Goal: Task Accomplishment & Management: Use online tool/utility

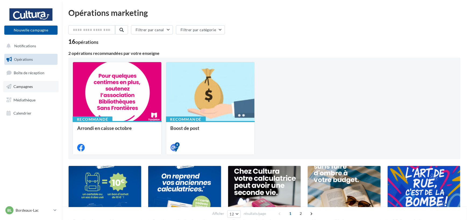
click at [27, 87] on span "Campagnes" at bounding box center [22, 86] width 19 height 5
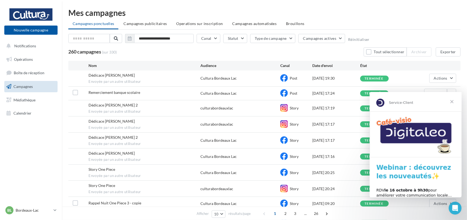
click at [453, 101] on span "Fermer" at bounding box center [451, 101] width 19 height 19
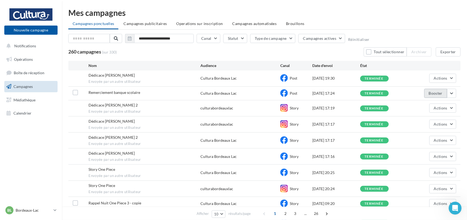
click at [435, 92] on button "Booster" at bounding box center [435, 93] width 23 height 9
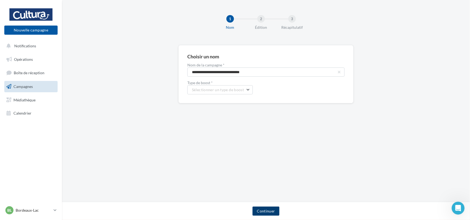
click at [268, 208] on button "Continuer" at bounding box center [265, 211] width 27 height 9
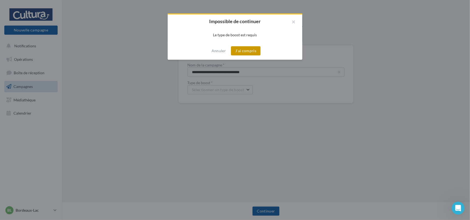
click at [245, 51] on button "J'ai compris" at bounding box center [246, 50] width 30 height 9
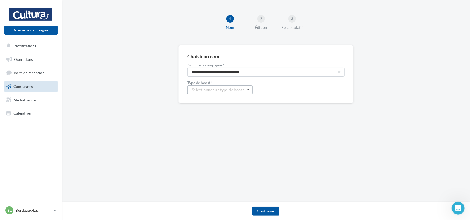
click at [233, 88] on span "Sélectionner un type de boost" at bounding box center [218, 89] width 52 height 5
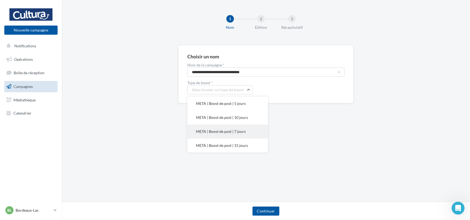
click at [218, 132] on span "META | Boost de post | 7 jours" at bounding box center [221, 131] width 50 height 5
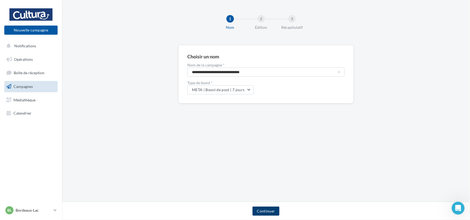
click at [268, 210] on button "Continuer" at bounding box center [265, 211] width 27 height 9
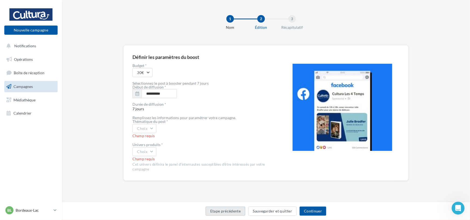
click at [236, 210] on button "Etape précédente" at bounding box center [225, 211] width 40 height 9
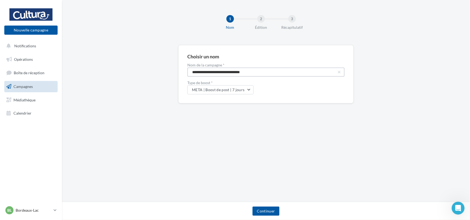
click at [203, 71] on input "**********" at bounding box center [265, 72] width 157 height 9
click at [257, 214] on button "Continuer" at bounding box center [265, 211] width 27 height 9
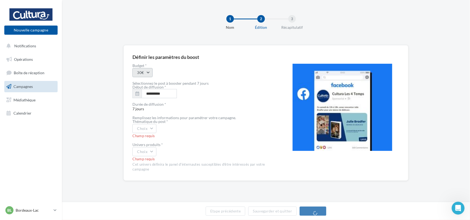
click at [151, 72] on button "30€" at bounding box center [142, 72] width 20 height 9
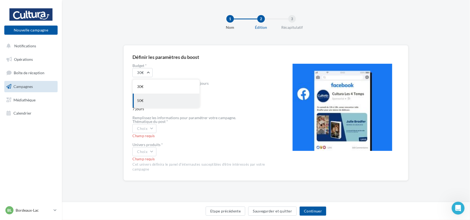
click at [154, 99] on div "50€" at bounding box center [166, 101] width 67 height 14
click at [137, 93] on icon "button" at bounding box center [137, 93] width 4 height 4
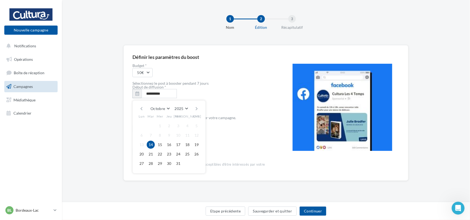
click at [154, 145] on button "14" at bounding box center [151, 145] width 8 height 8
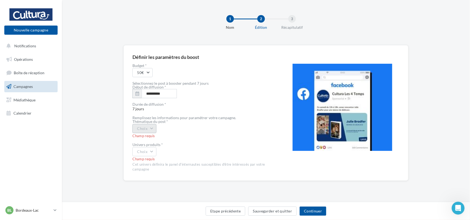
click at [147, 127] on button "Choix" at bounding box center [144, 128] width 24 height 9
click at [223, 146] on div "Univers produits *" at bounding box center [203, 145] width 143 height 4
click at [148, 150] on button "Choix" at bounding box center [144, 151] width 24 height 9
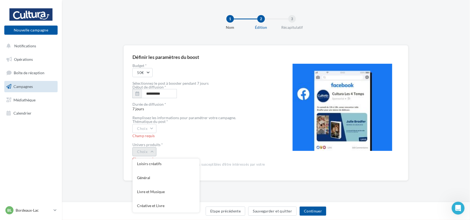
scroll to position [0, 0]
click at [187, 138] on div "Champ requis" at bounding box center [203, 136] width 143 height 5
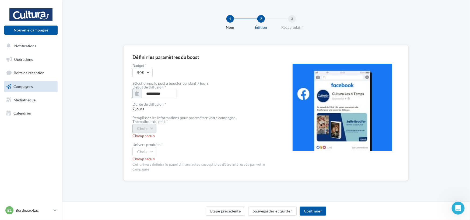
click at [154, 129] on button "Choix" at bounding box center [144, 128] width 24 height 9
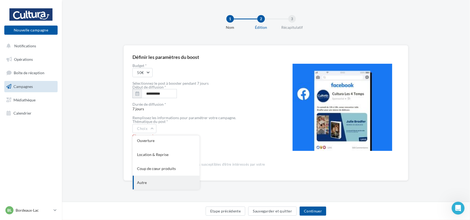
click at [152, 179] on div "Autre" at bounding box center [166, 183] width 67 height 14
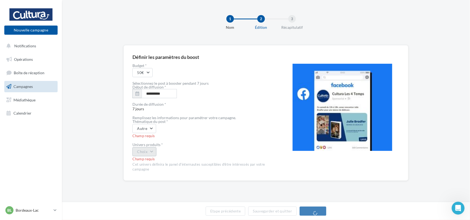
click at [150, 153] on button "Choix" at bounding box center [144, 151] width 24 height 9
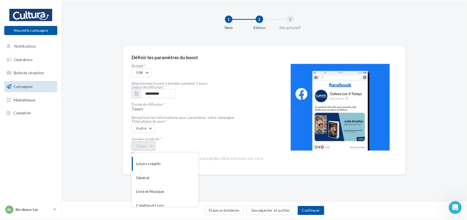
scroll to position [44, 0]
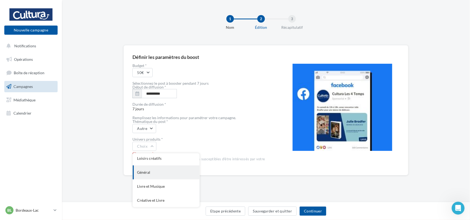
click at [151, 169] on div "Général" at bounding box center [166, 172] width 67 height 14
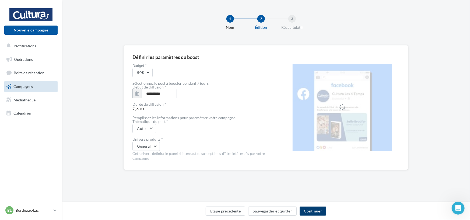
click at [315, 210] on button "Continuer" at bounding box center [312, 211] width 27 height 9
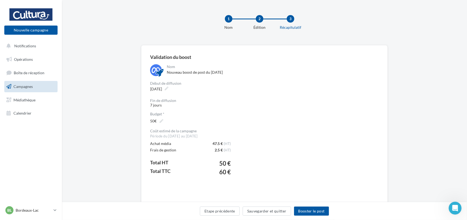
drag, startPoint x: 219, startPoint y: 162, endPoint x: 232, endPoint y: 163, distance: 12.9
click at [232, 163] on div "Coût estimé de la campagne Période du 14/10/2025 au 21/10/2025 Achat média 47.5…" at bounding box center [205, 156] width 110 height 54
click at [227, 163] on span "50 €" at bounding box center [225, 163] width 12 height 7
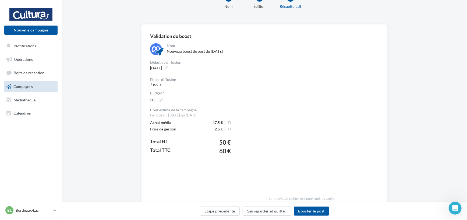
scroll to position [47, 0]
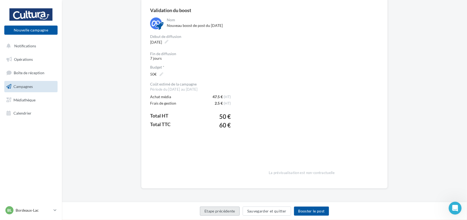
click at [233, 212] on button "Etape précédente" at bounding box center [220, 211] width 40 height 9
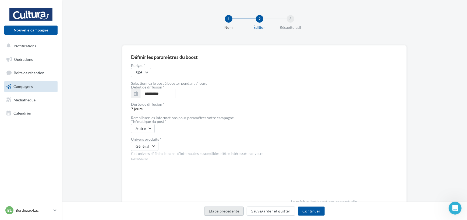
click at [222, 209] on button "Etape précédente" at bounding box center [224, 211] width 40 height 9
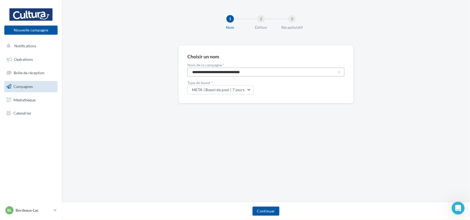
click at [210, 70] on input "**********" at bounding box center [265, 72] width 157 height 9
click at [250, 70] on input "**********" at bounding box center [265, 72] width 157 height 9
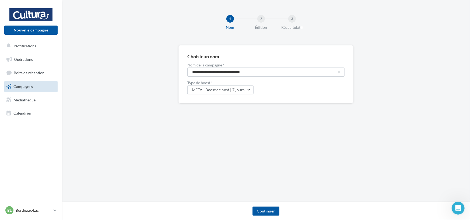
click at [250, 70] on input "**********" at bounding box center [265, 72] width 157 height 9
click at [250, 70] on input "*****" at bounding box center [265, 72] width 157 height 9
type input "**********"
click at [240, 88] on span "META | Boost de post | 7 jours" at bounding box center [218, 89] width 53 height 5
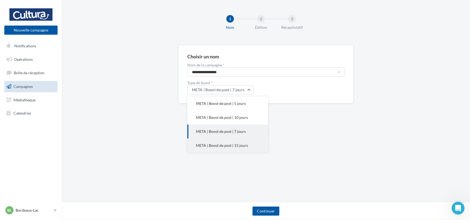
click at [207, 145] on span "META | Boost de post | 15 jours" at bounding box center [222, 145] width 52 height 5
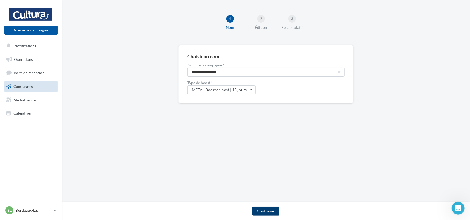
click at [266, 212] on button "Continuer" at bounding box center [265, 211] width 27 height 9
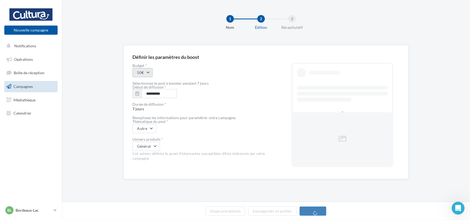
click at [147, 75] on button "50€" at bounding box center [142, 72] width 20 height 9
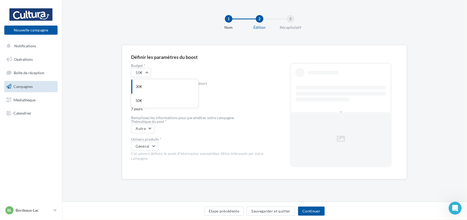
click at [202, 70] on div "50€ 30€ 50€" at bounding box center [202, 72] width 143 height 9
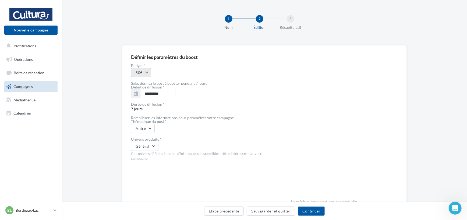
click at [147, 74] on button "50€" at bounding box center [141, 72] width 20 height 9
click at [198, 69] on div "50€ 30€ 50€" at bounding box center [202, 72] width 143 height 9
click at [235, 209] on button "Etape précédente" at bounding box center [224, 211] width 40 height 9
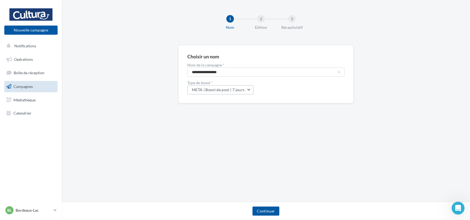
click at [223, 91] on span "META | Boost de post | 7 jours" at bounding box center [218, 89] width 53 height 5
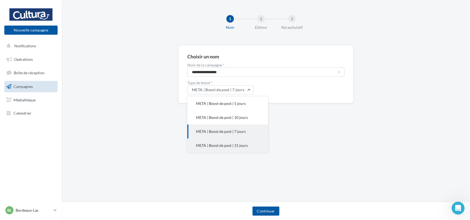
click at [219, 142] on button "META | Boost de post | 15 jours" at bounding box center [227, 146] width 81 height 14
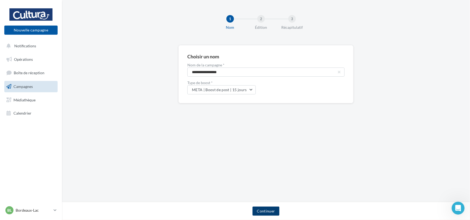
click at [263, 213] on button "Continuer" at bounding box center [265, 211] width 27 height 9
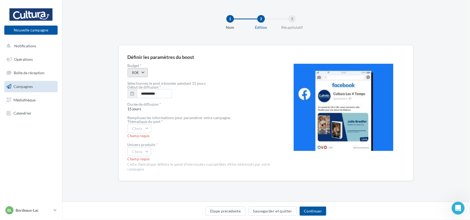
click at [142, 73] on button "80€" at bounding box center [137, 72] width 20 height 9
click at [144, 101] on div "80€" at bounding box center [161, 101] width 67 height 14
click at [134, 92] on icon "button" at bounding box center [132, 93] width 4 height 4
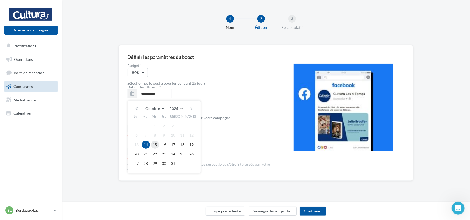
click at [154, 144] on button "15" at bounding box center [155, 145] width 8 height 8
type input "**********"
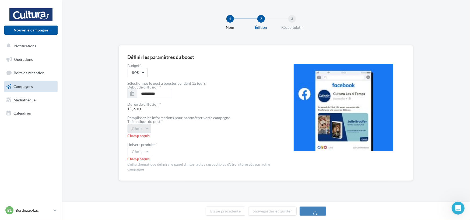
click at [150, 127] on button "Choix" at bounding box center [139, 128] width 24 height 9
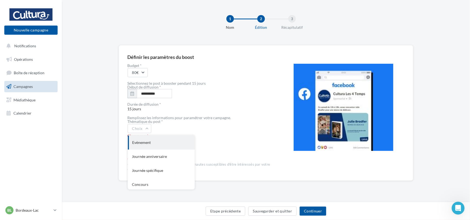
click at [155, 147] on div "Evènement" at bounding box center [161, 143] width 67 height 14
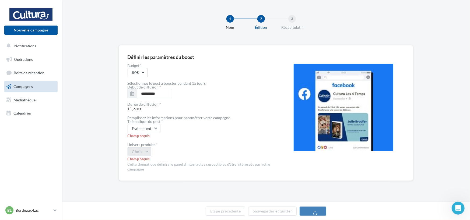
click at [143, 150] on button "Choix" at bounding box center [139, 151] width 24 height 9
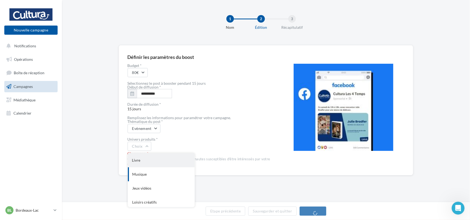
click at [146, 168] on div "Musique" at bounding box center [161, 174] width 67 height 14
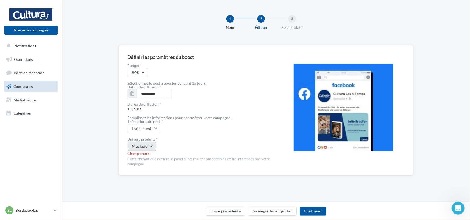
click at [146, 148] on button "Musique" at bounding box center [141, 146] width 29 height 9
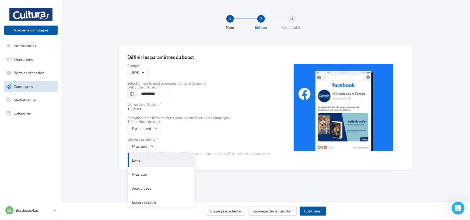
click at [141, 158] on div "Livre" at bounding box center [161, 160] width 67 height 14
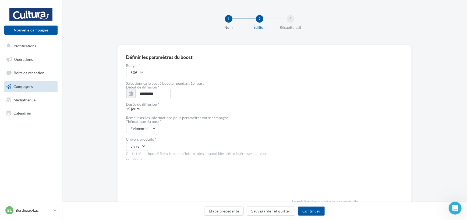
scroll to position [29, 0]
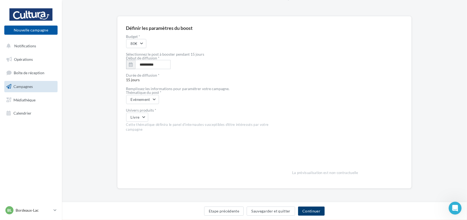
click at [308, 210] on button "Continuer" at bounding box center [311, 211] width 27 height 9
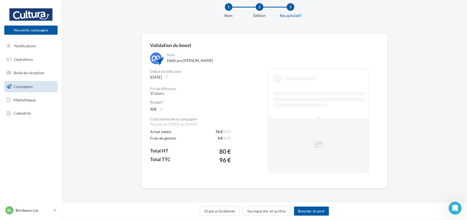
scroll to position [12, 0]
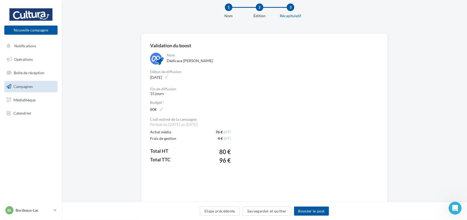
drag, startPoint x: 220, startPoint y: 151, endPoint x: 232, endPoint y: 150, distance: 11.8
click at [232, 150] on div "Coût estimé de la campagne Période du 14/10/2025 au 29/10/2025 Achat média 76 €…" at bounding box center [205, 145] width 110 height 54
click at [226, 152] on span "80 €" at bounding box center [225, 151] width 12 height 7
click at [225, 213] on button "Etape précédente" at bounding box center [220, 211] width 40 height 9
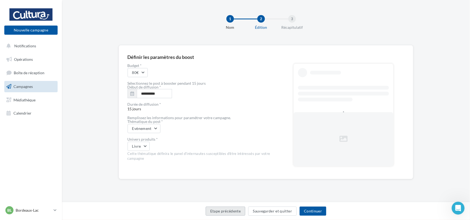
click at [235, 208] on button "Etape précédente" at bounding box center [225, 211] width 40 height 9
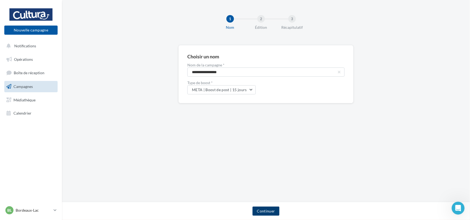
drag, startPoint x: 276, startPoint y: 206, endPoint x: 267, endPoint y: 209, distance: 9.9
click at [267, 209] on div "Continuer" at bounding box center [266, 211] width 408 height 18
click at [267, 209] on button "Continuer" at bounding box center [265, 211] width 27 height 9
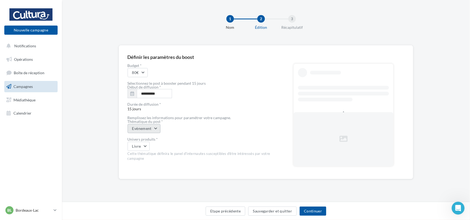
click at [152, 129] on button "Evènement" at bounding box center [143, 128] width 33 height 9
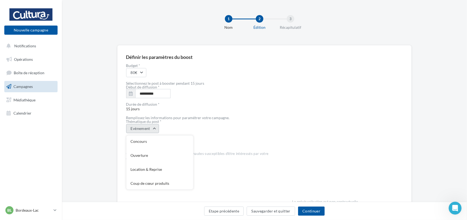
scroll to position [45, 0]
click at [221, 129] on div "Evènement Evènement Journée anniversaire Journée spécifique Concours Ouverture …" at bounding box center [200, 128] width 149 height 9
click at [140, 150] on button "Livre" at bounding box center [137, 146] width 22 height 9
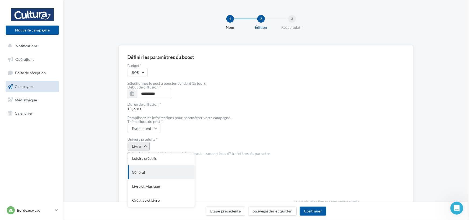
scroll to position [0, 0]
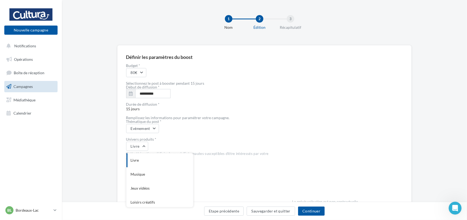
click at [167, 143] on div "Livre Livre Musique Jeux vidéos Loisirs créatifs Général Livre et Musique Créat…" at bounding box center [200, 146] width 149 height 9
click at [227, 212] on button "Etape précédente" at bounding box center [224, 211] width 40 height 9
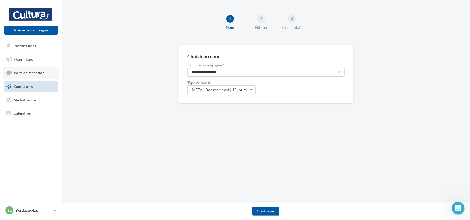
click at [31, 71] on span "Boîte de réception" at bounding box center [29, 72] width 31 height 5
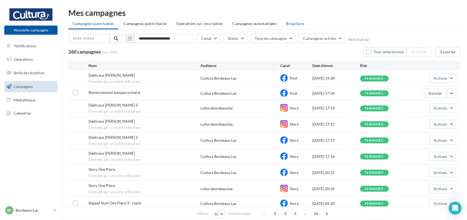
click at [288, 25] on span "Brouillons" at bounding box center [295, 23] width 19 height 5
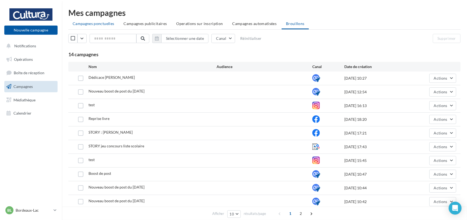
click at [98, 24] on span "Campagnes ponctuelles" at bounding box center [93, 23] width 41 height 5
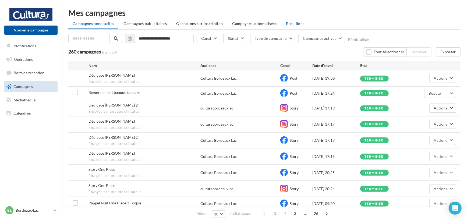
click at [294, 26] on li "Brouillons" at bounding box center [295, 24] width 27 height 10
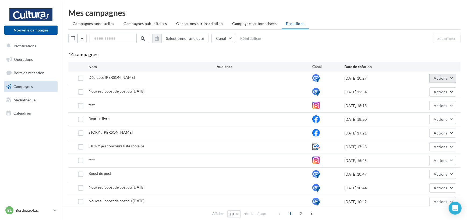
click at [446, 77] on span "Actions" at bounding box center [440, 78] width 13 height 5
click at [417, 133] on button "Supprimer" at bounding box center [429, 133] width 54 height 14
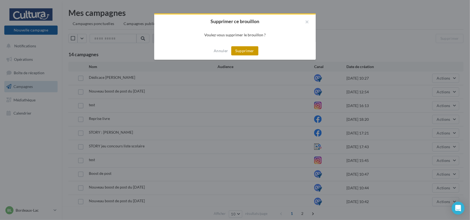
click at [238, 51] on button "Supprimer" at bounding box center [244, 50] width 27 height 9
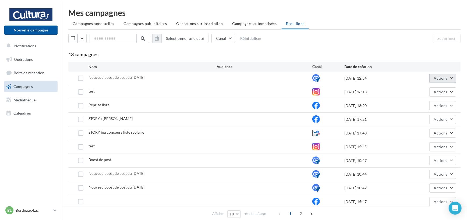
click at [444, 76] on span "Actions" at bounding box center [440, 78] width 13 height 5
click at [427, 43] on div "Supprimer" at bounding box center [415, 38] width 99 height 9
click at [26, 58] on span "Opérations" at bounding box center [23, 59] width 19 height 5
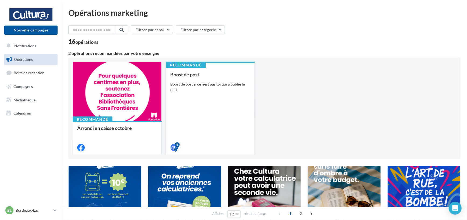
click at [199, 88] on div "Boost de post si ce n'est pas toi qui a publié le post" at bounding box center [211, 86] width 80 height 11
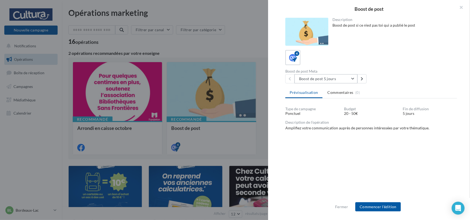
click at [320, 81] on button "Boost de post 5 jours" at bounding box center [325, 78] width 63 height 9
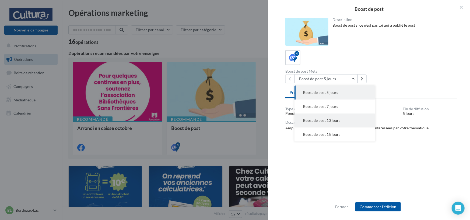
click at [328, 119] on span "Boost de post 10 jours" at bounding box center [321, 120] width 37 height 5
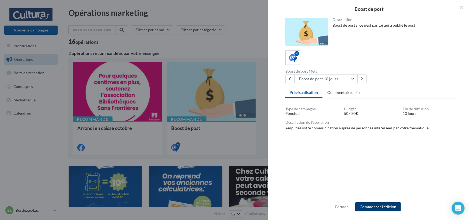
click at [367, 207] on button "Commencer l'édition" at bounding box center [377, 206] width 45 height 9
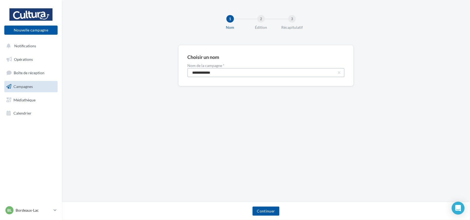
click at [250, 72] on input "**********" at bounding box center [265, 72] width 157 height 9
type input "**********"
click at [269, 209] on button "Continuer" at bounding box center [265, 211] width 27 height 9
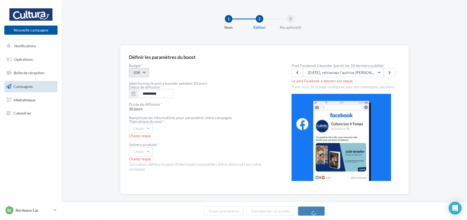
click at [146, 71] on button "50€" at bounding box center [139, 72] width 20 height 9
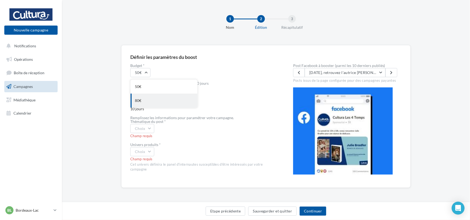
click at [152, 101] on div "80€" at bounding box center [163, 101] width 67 height 14
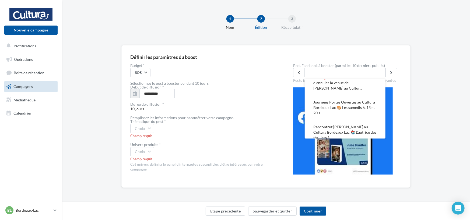
scroll to position [133, 0]
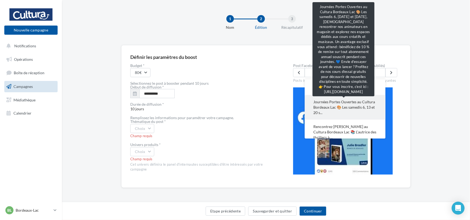
click at [357, 106] on span "Journées Portes Ouvertes au Cultura Bordeaux Lac 🎨 Les samedis 6, 13 et 20 s..." at bounding box center [344, 107] width 63 height 16
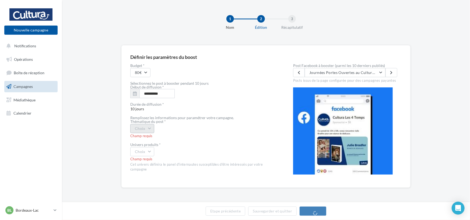
click at [147, 128] on button "Choix" at bounding box center [142, 128] width 24 height 9
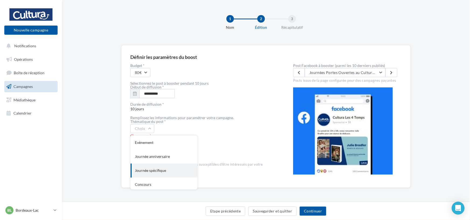
click at [163, 174] on div "Journée spécifique" at bounding box center [163, 171] width 67 height 14
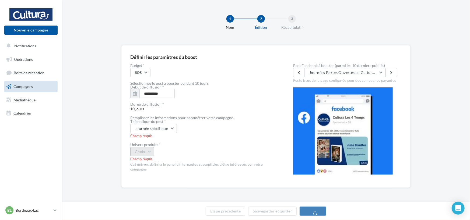
click at [145, 155] on button "Choix" at bounding box center [142, 151] width 24 height 9
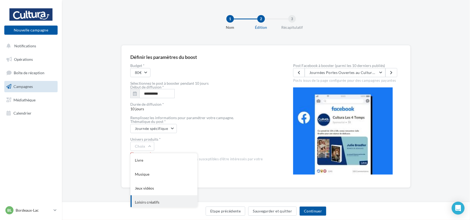
click at [154, 200] on div "Loisirs créatifs" at bounding box center [163, 202] width 67 height 14
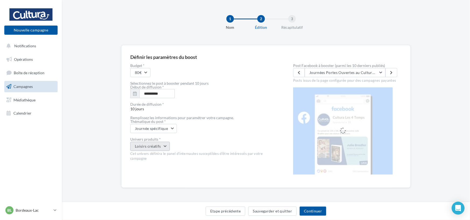
click at [157, 144] on button "Loisirs créatifs" at bounding box center [150, 146] width 40 height 9
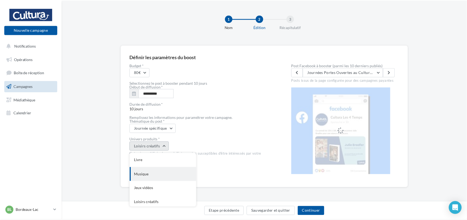
scroll to position [44, 0]
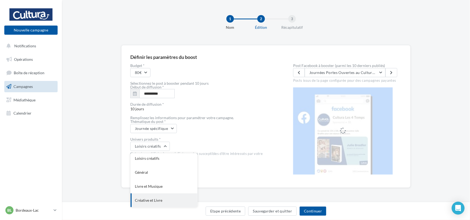
click at [150, 201] on div "Créative et Livre" at bounding box center [163, 200] width 67 height 14
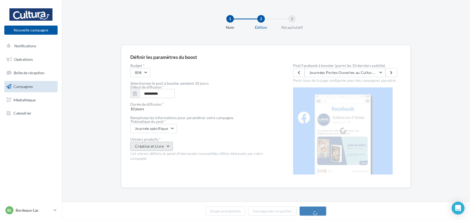
click at [155, 145] on button "Créative et Livre" at bounding box center [151, 146] width 42 height 9
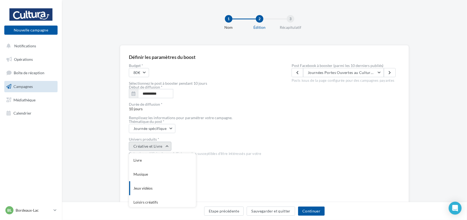
scroll to position [0, 0]
click at [159, 198] on div "Loisirs créatifs" at bounding box center [162, 202] width 67 height 14
click at [308, 213] on button "Continuer" at bounding box center [311, 211] width 27 height 9
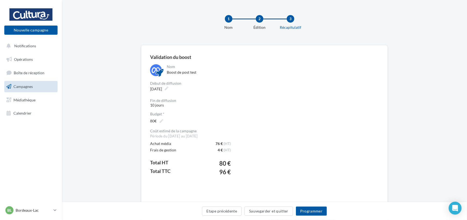
scroll to position [47, 0]
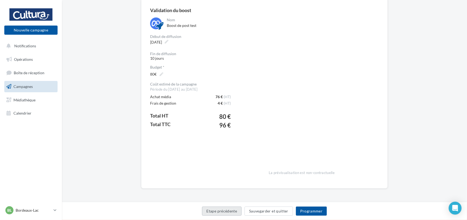
click at [232, 215] on button "Etape précédente" at bounding box center [222, 211] width 40 height 9
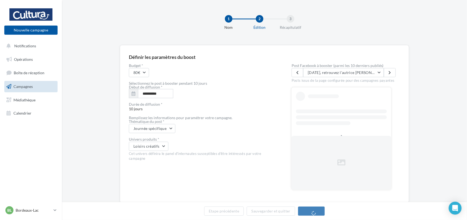
click at [38, 81] on link "Campagnes" at bounding box center [30, 86] width 55 height 11
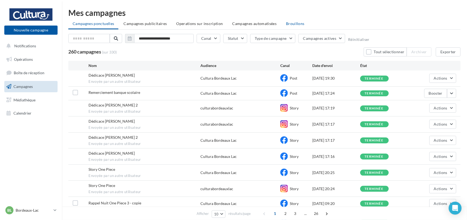
click at [289, 24] on span "Brouillons" at bounding box center [295, 23] width 19 height 5
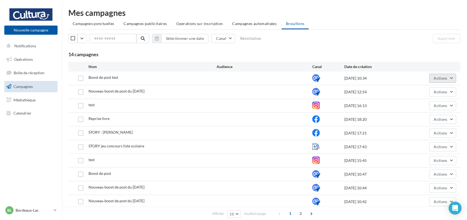
click at [442, 81] on button "Actions" at bounding box center [442, 78] width 27 height 9
click at [425, 129] on button "Supprimer" at bounding box center [429, 133] width 54 height 14
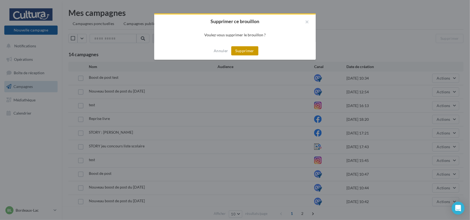
click at [254, 53] on button "Supprimer" at bounding box center [244, 50] width 27 height 9
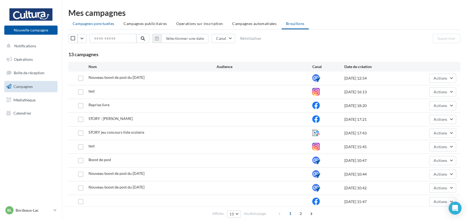
click at [93, 24] on span "Campagnes ponctuelles" at bounding box center [93, 23] width 41 height 5
